Goal: Obtain resource: Download file/media

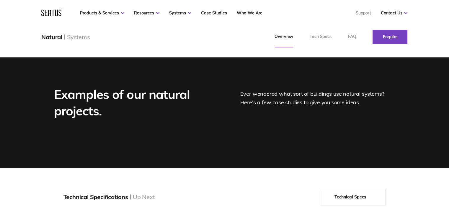
scroll to position [708, 0]
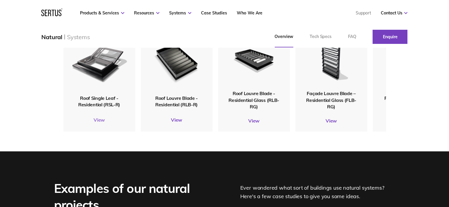
click at [102, 120] on link "View" at bounding box center [98, 120] width 71 height 6
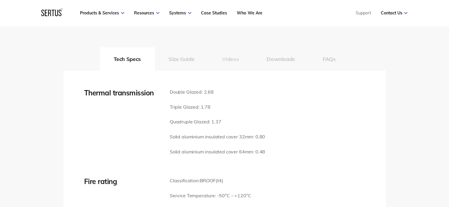
scroll to position [856, 0]
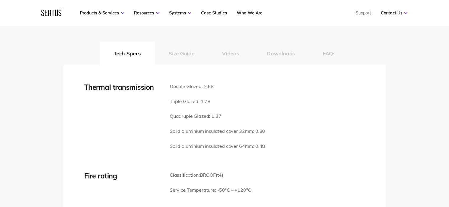
click at [172, 54] on button "Size Guide" at bounding box center [181, 54] width 53 height 24
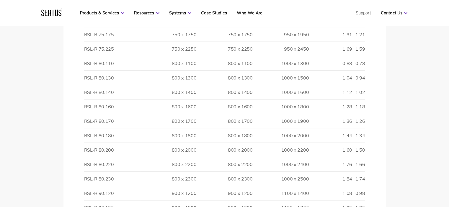
scroll to position [1240, 0]
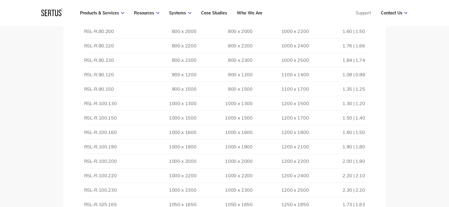
drag, startPoint x: 208, startPoint y: 144, endPoint x: 208, endPoint y: 165, distance: 21.0
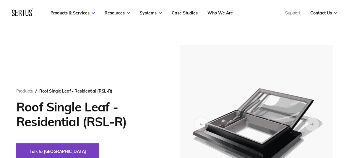
scroll to position [0, 0]
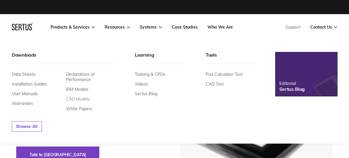
click at [78, 97] on link "CAD Models" at bounding box center [78, 99] width 24 height 5
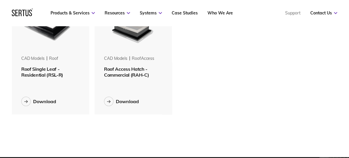
scroll to position [89, 0]
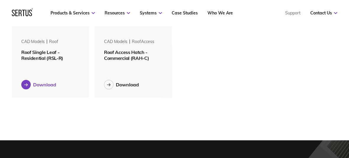
click at [43, 84] on div "Download" at bounding box center [44, 85] width 23 height 6
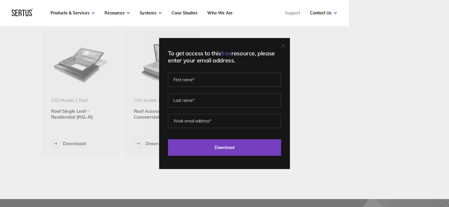
scroll to position [136, 375]
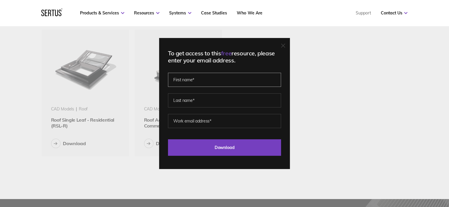
click at [199, 82] on input "text" at bounding box center [224, 80] width 113 height 14
type input "[PERSON_NAME]"
type input "[PERSON_NAME][EMAIL_ADDRESS][DOMAIN_NAME]"
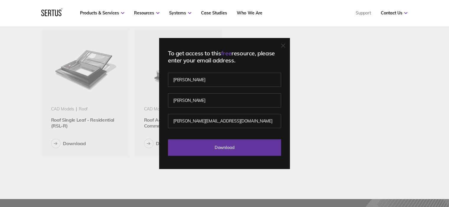
click at [225, 147] on input "Download" at bounding box center [224, 148] width 113 height 17
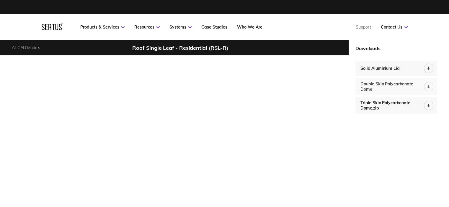
click at [393, 86] on div "Double Skin Polycarbonate Dome" at bounding box center [389, 86] width 59 height 11
click at [367, 69] on div "Solid Aluminium Lid" at bounding box center [381, 68] width 42 height 5
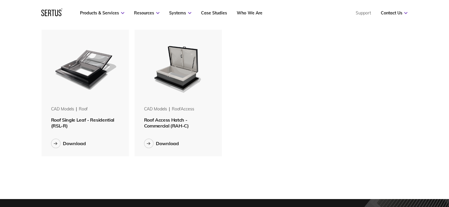
scroll to position [136, 375]
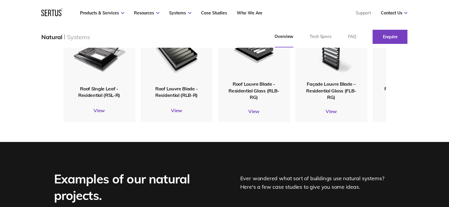
scroll to position [708, 0]
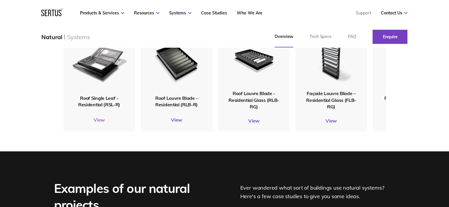
click at [100, 118] on link "View" at bounding box center [98, 120] width 71 height 6
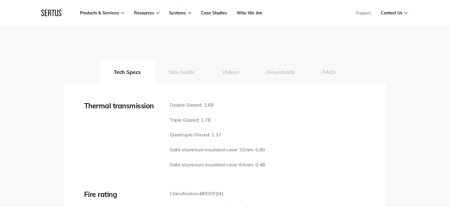
scroll to position [856, 0]
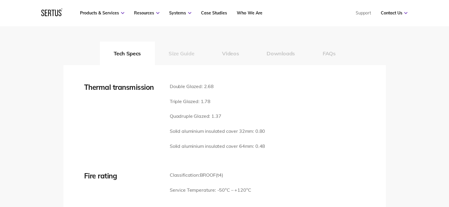
click at [188, 58] on button "Size Guide" at bounding box center [181, 54] width 53 height 24
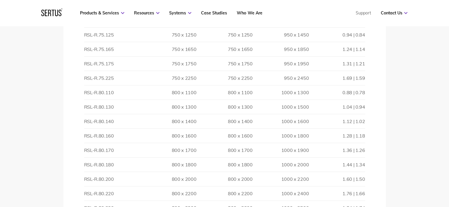
scroll to position [1210, 0]
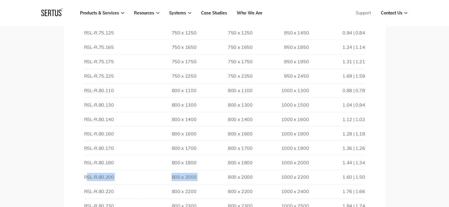
drag, startPoint x: 86, startPoint y: 176, endPoint x: 198, endPoint y: 178, distance: 112.5
click at [198, 178] on tr "RSL-R.80.200 800 x [PHONE_NUMBER] 1000 x 2200 1.60 | 1.50" at bounding box center [224, 177] width 281 height 14
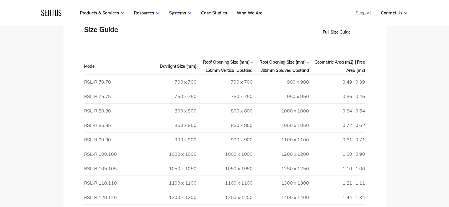
scroll to position [797, 0]
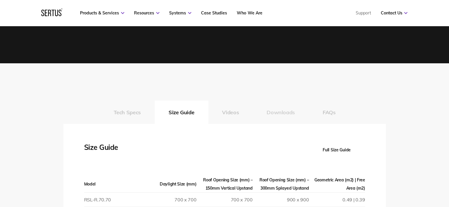
click at [285, 112] on button "Downloads" at bounding box center [281, 113] width 56 height 24
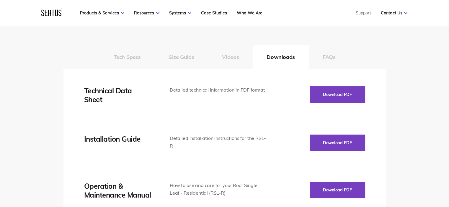
scroll to position [856, 0]
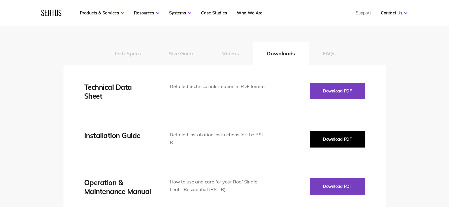
click at [326, 142] on button "Download PDF" at bounding box center [337, 139] width 55 height 17
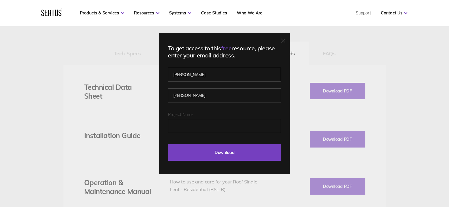
click at [201, 79] on input "[PERSON_NAME]" at bounding box center [224, 75] width 113 height 14
click at [193, 97] on input "[PERSON_NAME]" at bounding box center [224, 96] width 113 height 14
drag, startPoint x: 195, startPoint y: 96, endPoint x: 136, endPoint y: 100, distance: 59.4
click at [136, 100] on div "To get access to this free resource, please enter your email address. [PERSON_N…" at bounding box center [224, 103] width 449 height 207
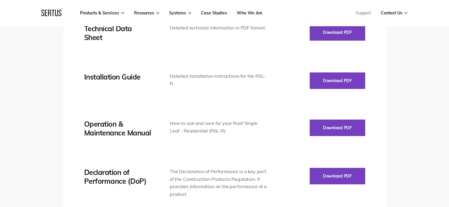
scroll to position [915, 0]
click at [266, 17] on nav "Products & Services Resources Systems Case Studies Who We Are Support Contact U…" at bounding box center [224, 13] width 366 height 26
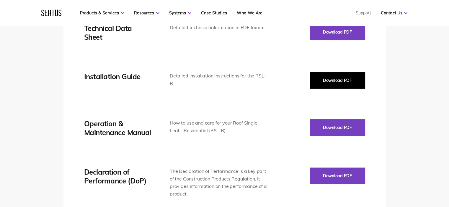
click at [331, 79] on button "Download PDF" at bounding box center [337, 80] width 55 height 17
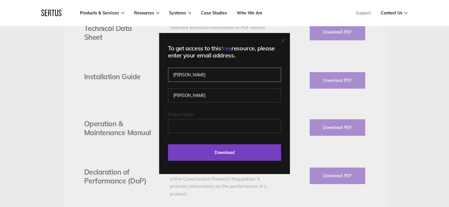
drag, startPoint x: 192, startPoint y: 78, endPoint x: 170, endPoint y: 74, distance: 22.8
click at [170, 74] on input "[PERSON_NAME]" at bounding box center [224, 75] width 113 height 14
drag, startPoint x: 189, startPoint y: 95, endPoint x: 161, endPoint y: 97, distance: 27.2
click at [161, 97] on div "To get access to this free resource, please enter your email address. Please co…" at bounding box center [224, 103] width 131 height 141
click at [190, 77] on input "text" at bounding box center [224, 75] width 113 height 14
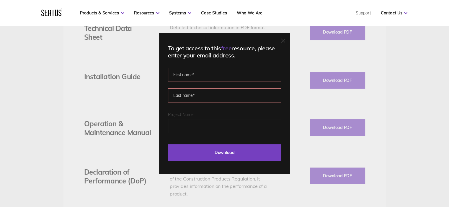
type input "[PERSON_NAME]"
click at [202, 92] on input "text" at bounding box center [224, 96] width 113 height 14
type input "[PERSON_NAME]"
click at [196, 123] on input "Project Name" at bounding box center [224, 126] width 113 height 14
type input "[GEOGRAPHIC_DATA]"
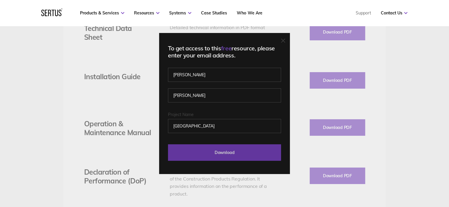
click at [214, 155] on input "Download" at bounding box center [224, 153] width 113 height 17
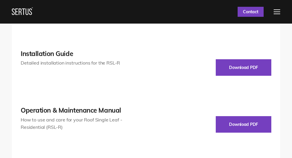
scroll to position [822, 0]
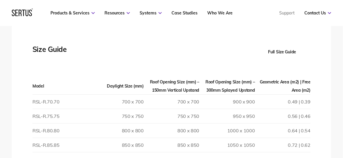
scroll to position [796, 0]
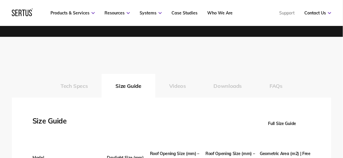
click at [284, 124] on button "Full Size Guide" at bounding box center [282, 123] width 57 height 17
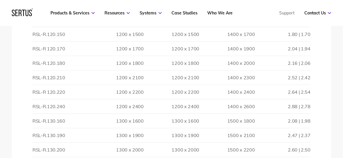
scroll to position [1622, 0]
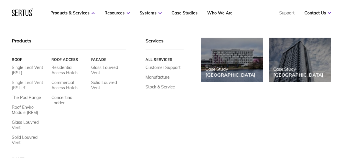
click at [32, 83] on link "Single Leaf Vent (RSL-R)" at bounding box center [29, 85] width 35 height 11
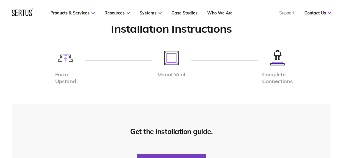
scroll to position [1974, 0]
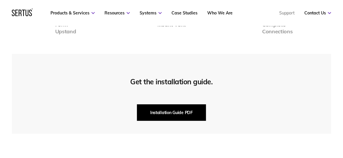
click at [192, 112] on button "Installation Guide PDF" at bounding box center [171, 112] width 69 height 17
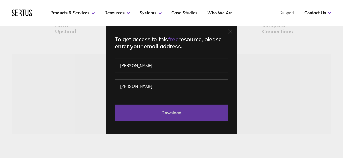
click at [167, 107] on input "Download" at bounding box center [171, 113] width 113 height 17
